Goal: Information Seeking & Learning: Learn about a topic

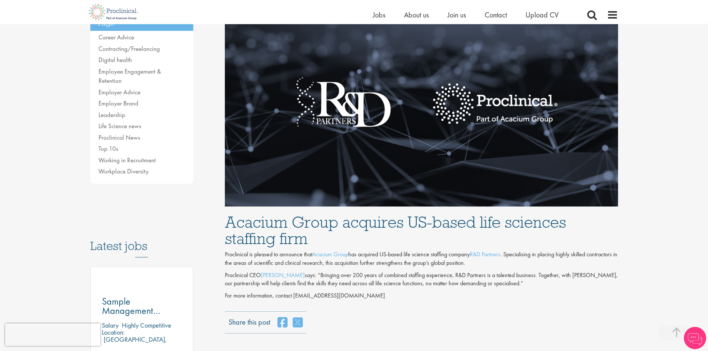
scroll to position [260, 0]
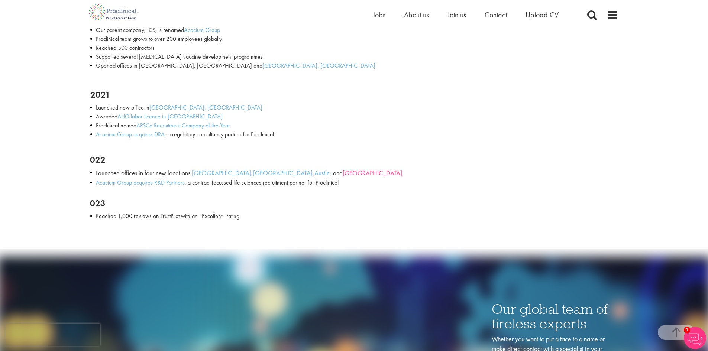
scroll to position [990, 0]
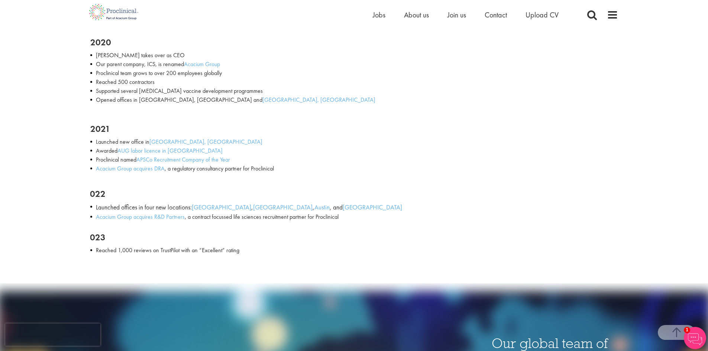
click at [103, 10] on img at bounding box center [114, 12] width 58 height 24
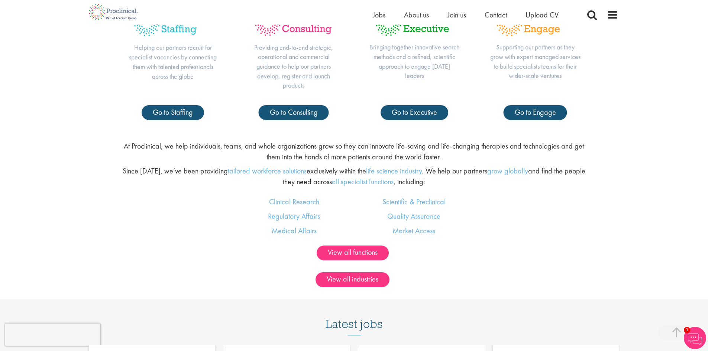
scroll to position [446, 0]
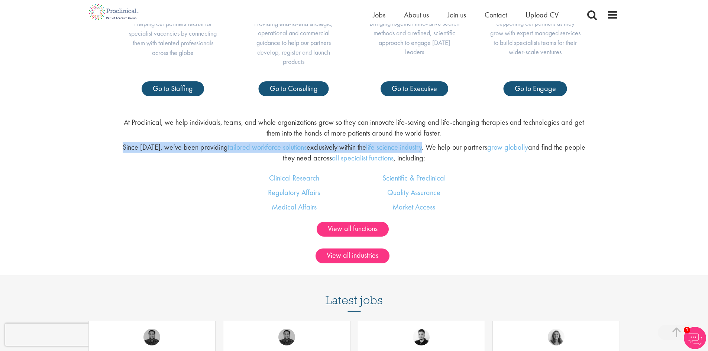
drag, startPoint x: 122, startPoint y: 147, endPoint x: 422, endPoint y: 146, distance: 299.9
click at [422, 146] on p "Since 2005, we’ve been providing tailored workforce solutions exclusively withi…" at bounding box center [354, 152] width 468 height 21
copy p "Since 2005, we’ve been providing tailored workforce solutions exclusively withi…"
